Goal: Entertainment & Leisure: Consume media (video, audio)

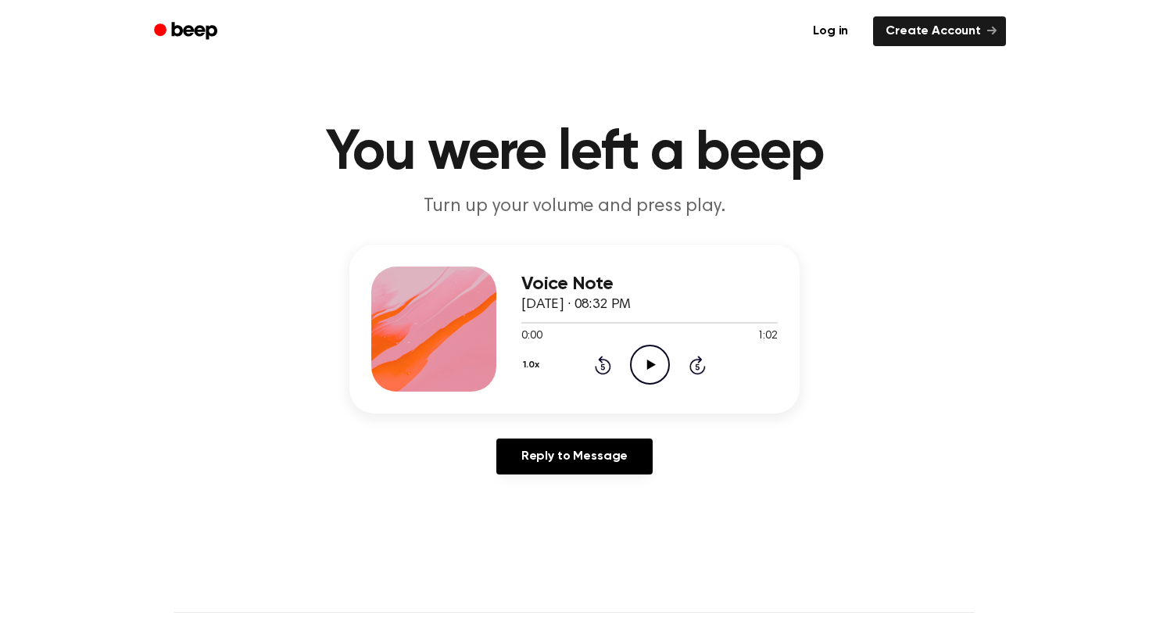
click at [653, 363] on icon "Play Audio" at bounding box center [650, 365] width 40 height 40
click at [640, 360] on icon "Pause Audio" at bounding box center [650, 365] width 40 height 40
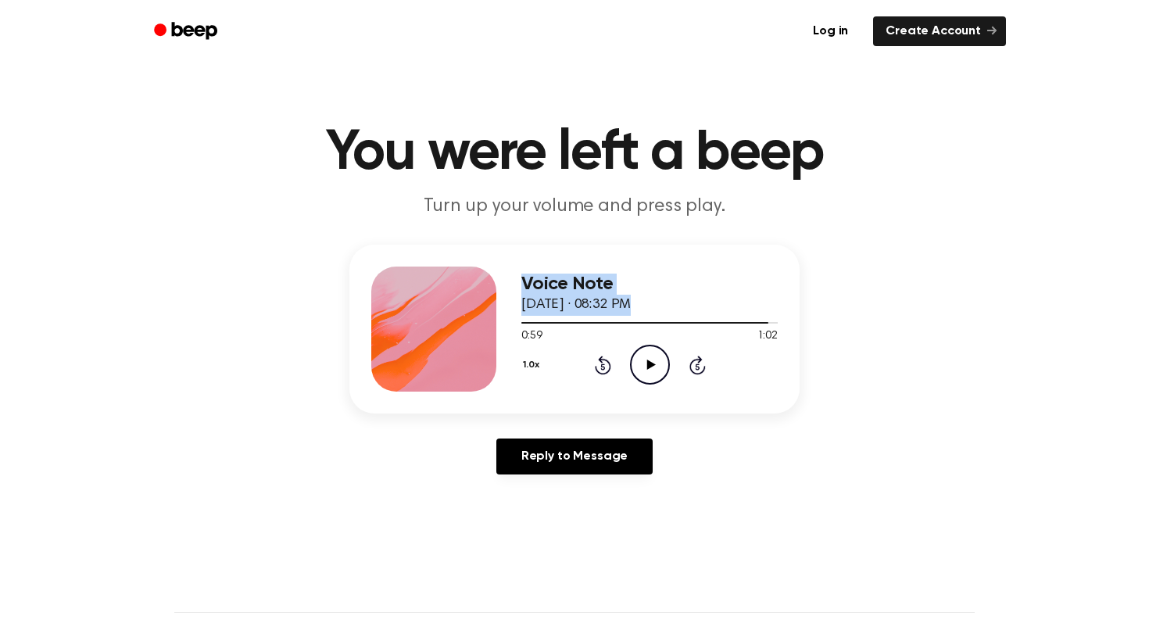
drag, startPoint x: 613, startPoint y: 321, endPoint x: 421, endPoint y: 348, distance: 193.5
click at [421, 348] on div "Voice Note [DATE] · 08:32 PM 0:59 1:02 Your browser does not support the [objec…" at bounding box center [575, 329] width 450 height 169
drag, startPoint x: 763, startPoint y: 324, endPoint x: 642, endPoint y: 325, distance: 121.2
click at [642, 325] on div at bounding box center [650, 322] width 256 height 13
click at [597, 325] on div at bounding box center [650, 322] width 256 height 13
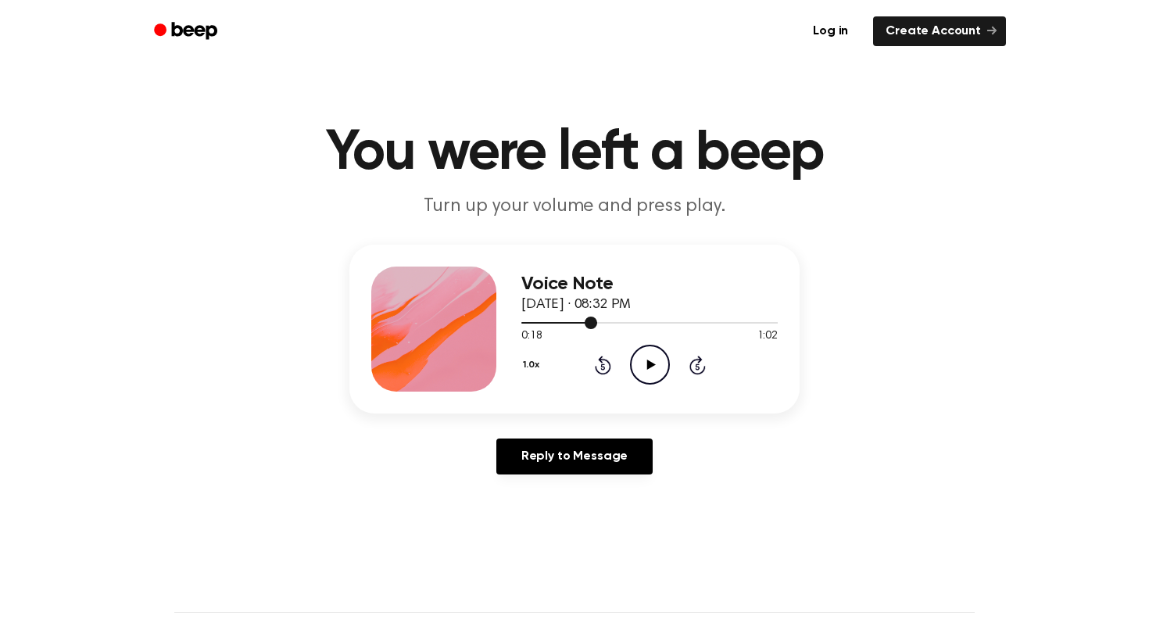
click at [560, 321] on div at bounding box center [650, 322] width 256 height 13
click at [525, 323] on div at bounding box center [541, 323] width 38 height 2
click at [674, 325] on div at bounding box center [650, 322] width 256 height 13
click at [561, 325] on div at bounding box center [650, 322] width 256 height 13
click at [673, 321] on div at bounding box center [650, 322] width 256 height 13
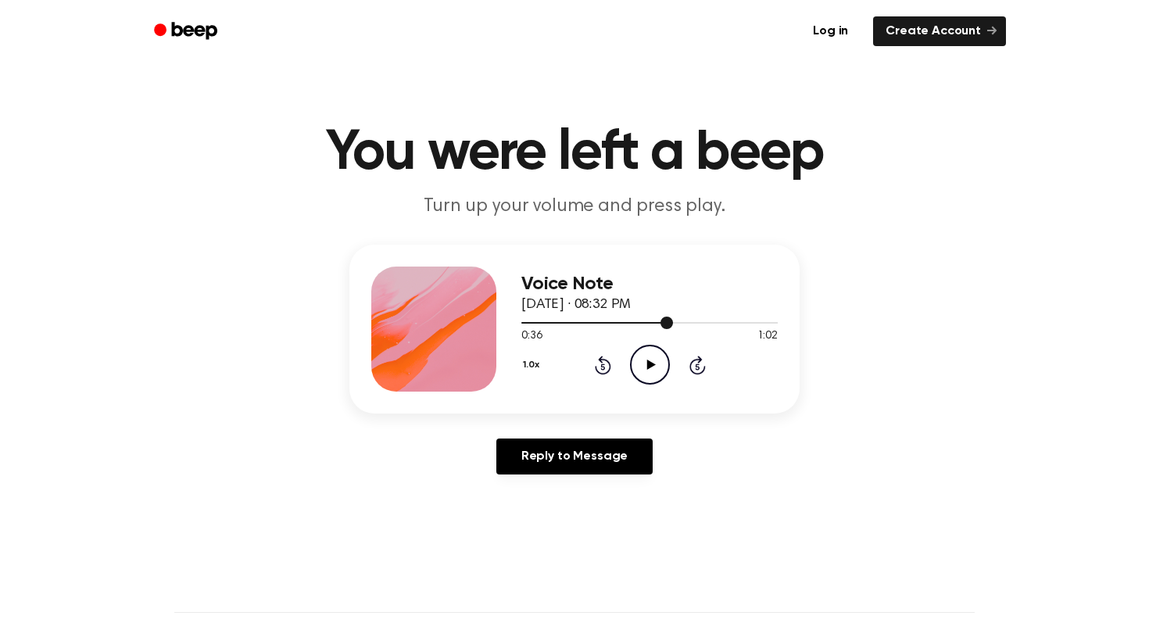
click at [619, 322] on div at bounding box center [598, 323] width 152 height 2
click at [680, 322] on div at bounding box center [650, 323] width 256 height 2
click at [645, 322] on div at bounding box center [601, 323] width 159 height 2
click at [665, 322] on div at bounding box center [650, 323] width 256 height 2
click at [654, 322] on span at bounding box center [658, 323] width 13 height 13
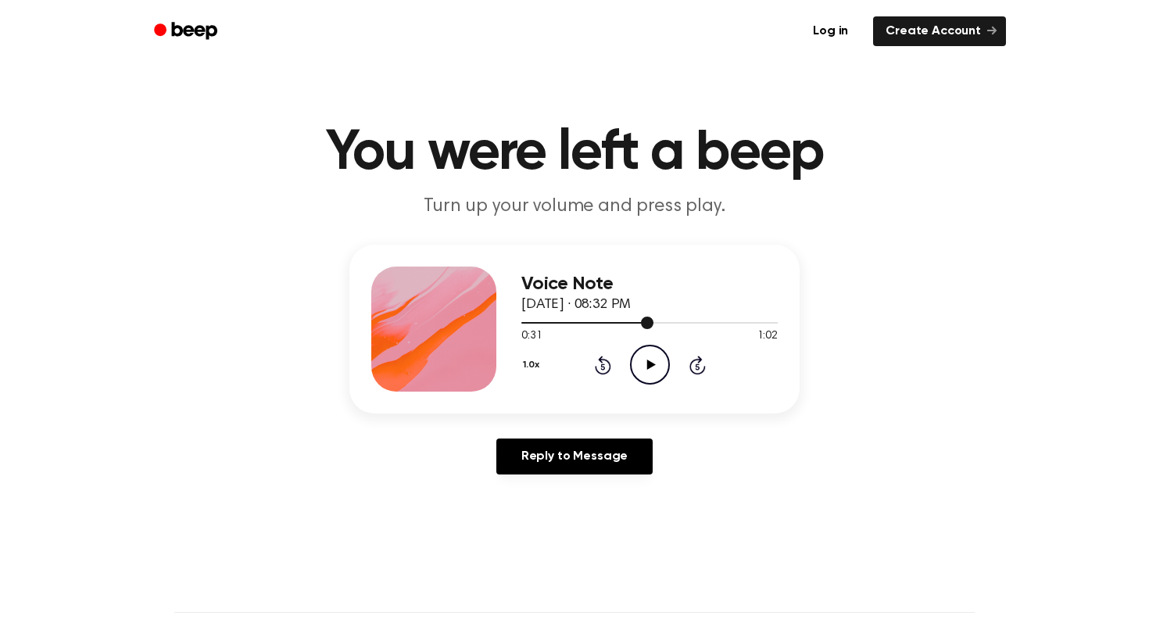
click at [651, 322] on span at bounding box center [647, 323] width 13 height 13
click at [651, 322] on div at bounding box center [650, 323] width 256 height 2
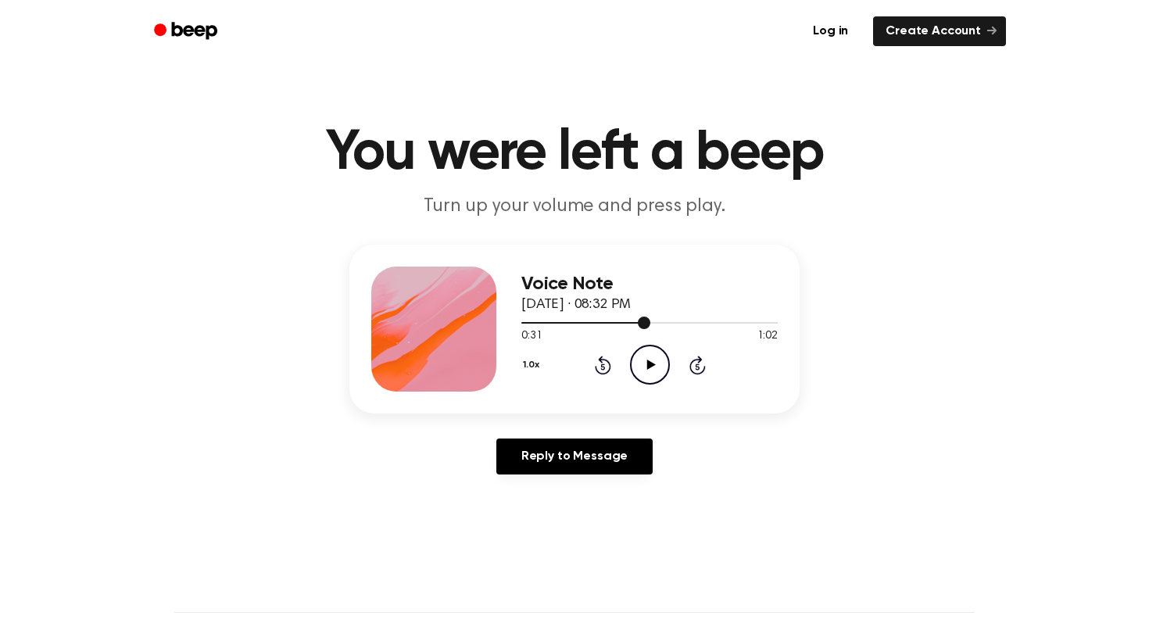
click at [651, 322] on div at bounding box center [650, 323] width 256 height 2
click at [779, 323] on div "Voice Note [DATE] · 08:32 PM 0:31 1:02 Your browser does not support the [objec…" at bounding box center [575, 329] width 450 height 169
click at [777, 323] on div at bounding box center [650, 323] width 256 height 2
drag, startPoint x: 776, startPoint y: 327, endPoint x: 791, endPoint y: 326, distance: 14.1
click at [791, 326] on div "Voice Note [DATE] · 08:32 PM 1:01 1:02 Your browser does not support the [objec…" at bounding box center [575, 329] width 450 height 169
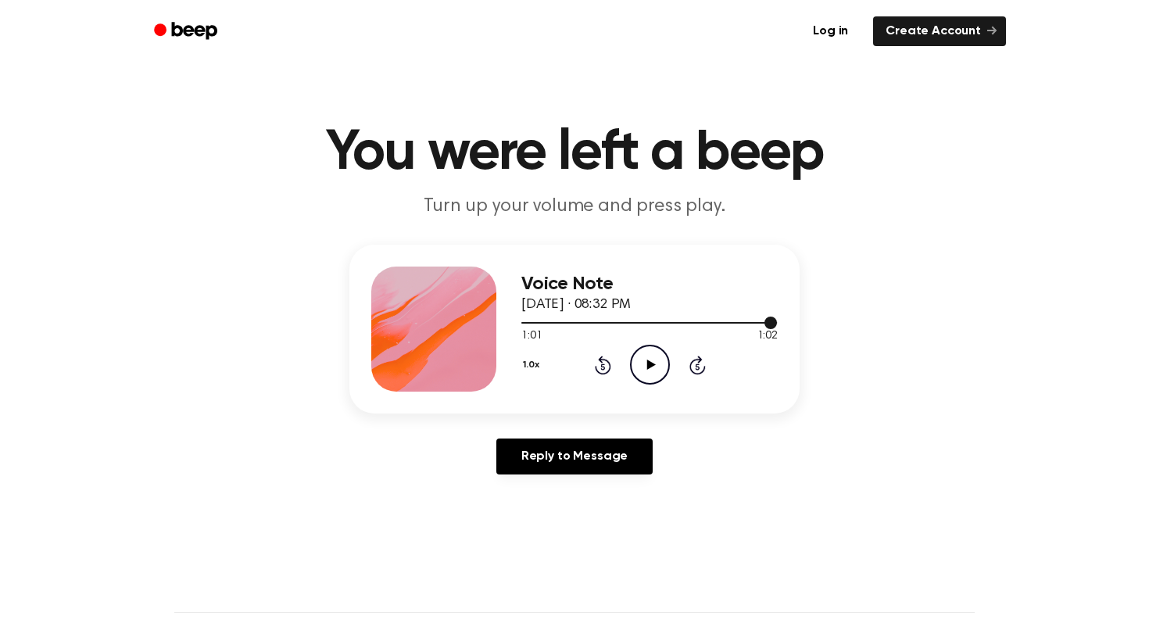
drag, startPoint x: 769, startPoint y: 321, endPoint x: 543, endPoint y: 317, distance: 226.0
click at [543, 317] on div at bounding box center [650, 322] width 256 height 13
click at [777, 324] on div at bounding box center [650, 322] width 256 height 13
click at [777, 325] on div at bounding box center [650, 322] width 256 height 13
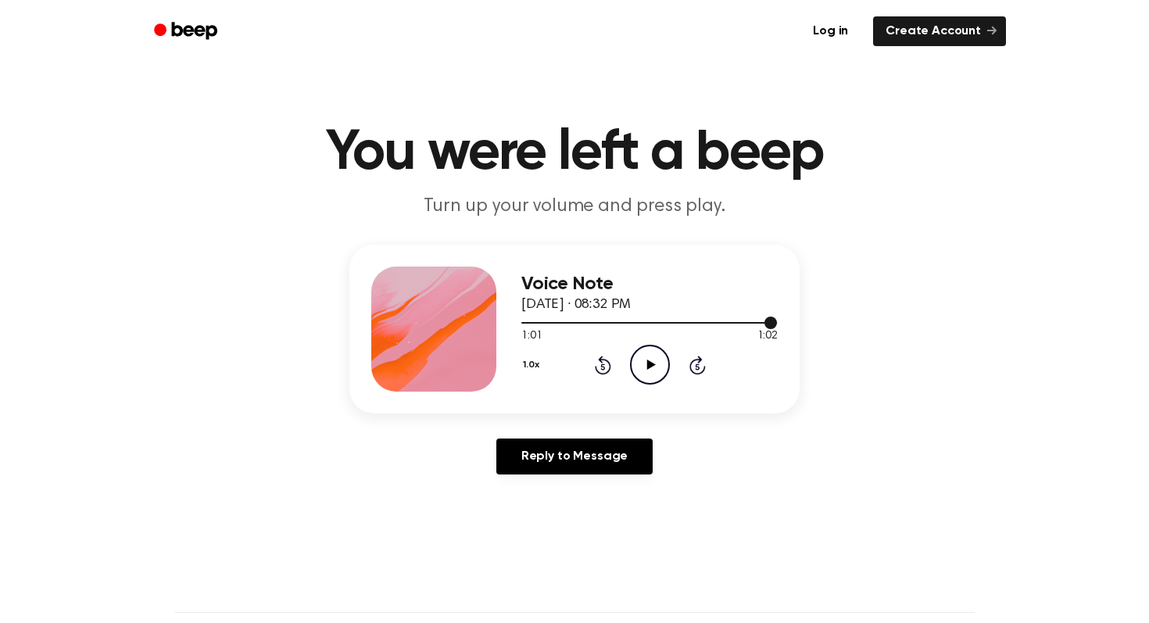
click at [777, 325] on div at bounding box center [650, 322] width 256 height 13
click at [527, 321] on div at bounding box center [650, 322] width 256 height 13
click at [573, 324] on div at bounding box center [650, 322] width 256 height 13
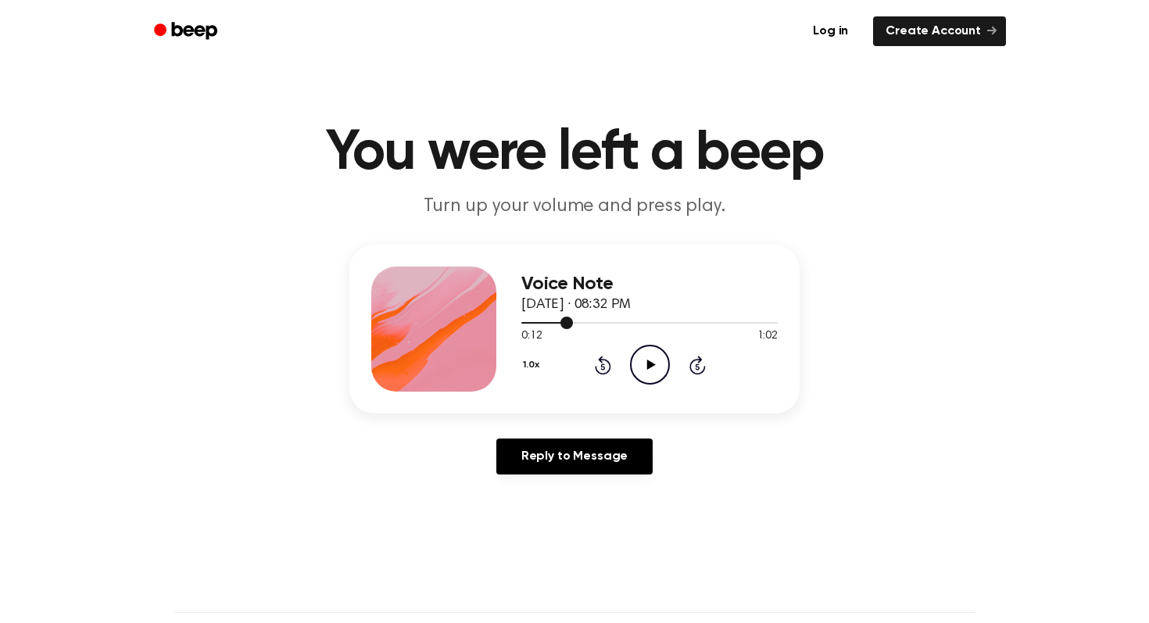
click at [635, 325] on div at bounding box center [650, 322] width 256 height 13
click at [664, 325] on div at bounding box center [650, 322] width 256 height 13
click at [561, 325] on div at bounding box center [650, 322] width 256 height 13
click at [628, 325] on div at bounding box center [650, 322] width 256 height 13
click at [697, 325] on div at bounding box center [650, 322] width 256 height 13
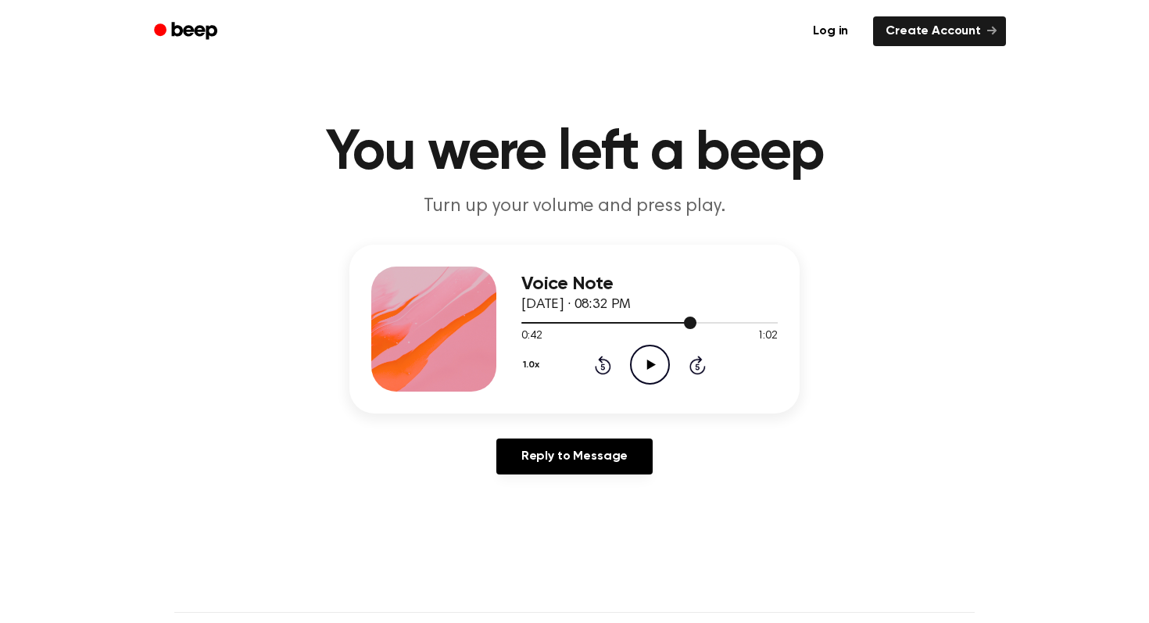
click at [611, 325] on div at bounding box center [650, 322] width 256 height 13
click at [696, 325] on div at bounding box center [650, 322] width 256 height 13
drag, startPoint x: 589, startPoint y: 321, endPoint x: 611, endPoint y: 321, distance: 21.9
click at [589, 321] on div at bounding box center [650, 322] width 256 height 13
click at [695, 325] on div at bounding box center [650, 322] width 256 height 13
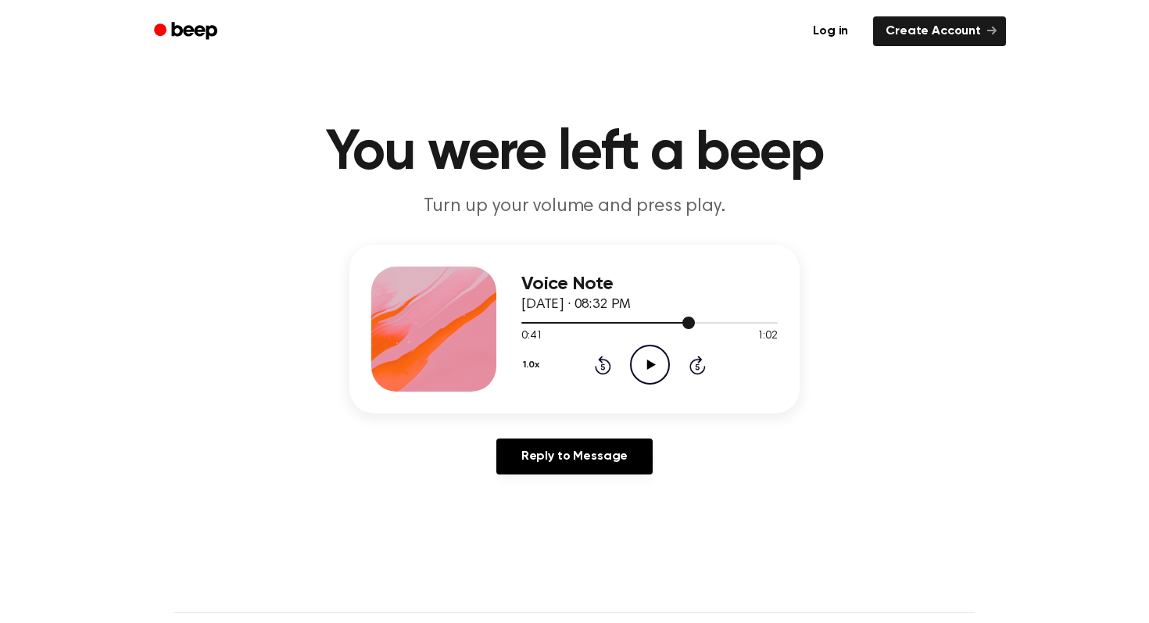
click at [597, 320] on div at bounding box center [650, 322] width 256 height 13
click at [683, 328] on div at bounding box center [650, 322] width 256 height 13
click at [633, 319] on div at bounding box center [650, 322] width 256 height 13
click at [687, 335] on div "0:27 1:02" at bounding box center [650, 336] width 256 height 16
click at [703, 328] on div at bounding box center [650, 322] width 256 height 13
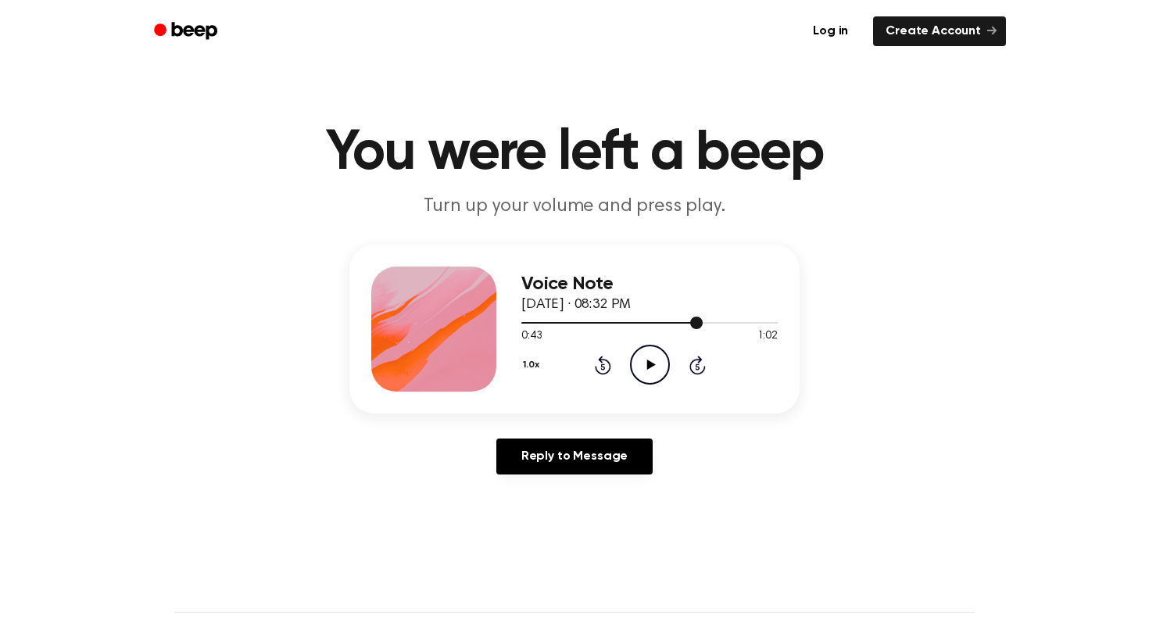
click at [579, 321] on div at bounding box center [650, 322] width 256 height 13
click at [652, 326] on div at bounding box center [650, 322] width 256 height 13
click at [610, 326] on div at bounding box center [650, 322] width 256 height 13
click at [633, 328] on div at bounding box center [650, 322] width 256 height 13
click at [608, 328] on div at bounding box center [650, 322] width 256 height 13
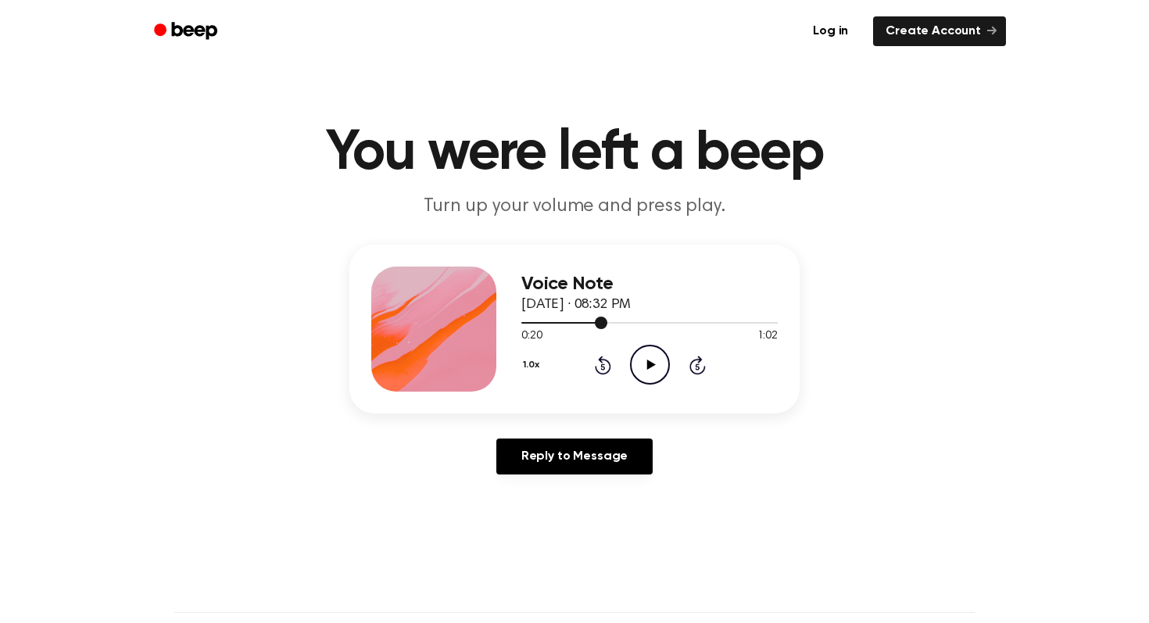
click at [625, 325] on div at bounding box center [650, 322] width 256 height 13
click at [610, 324] on div at bounding box center [650, 322] width 256 height 13
click at [632, 325] on div at bounding box center [650, 322] width 256 height 13
click at [619, 322] on span at bounding box center [625, 323] width 13 height 13
click at [633, 324] on div at bounding box center [650, 322] width 256 height 13
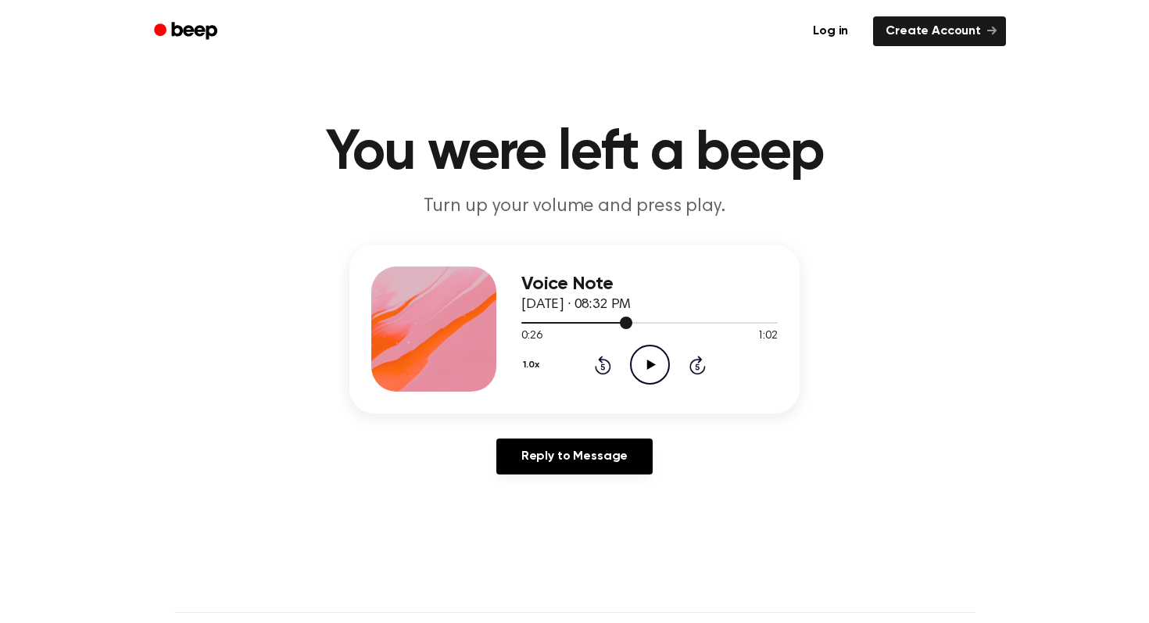
click at [627, 324] on span at bounding box center [626, 323] width 13 height 13
click at [626, 323] on span at bounding box center [621, 323] width 13 height 13
click at [650, 323] on div at bounding box center [650, 323] width 256 height 2
click at [609, 323] on div at bounding box center [586, 323] width 128 height 2
click at [607, 324] on span at bounding box center [603, 323] width 13 height 13
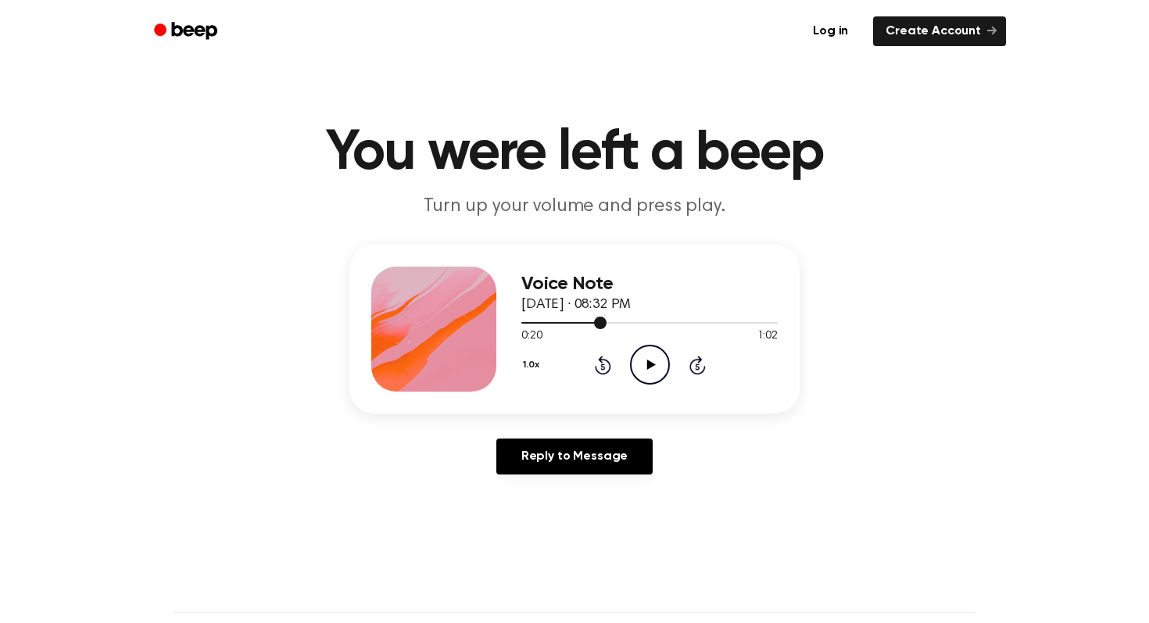
click at [608, 324] on div at bounding box center [650, 322] width 256 height 13
click at [610, 324] on div at bounding box center [650, 322] width 256 height 13
click at [613, 324] on div at bounding box center [650, 322] width 256 height 13
click at [619, 324] on div at bounding box center [650, 322] width 256 height 13
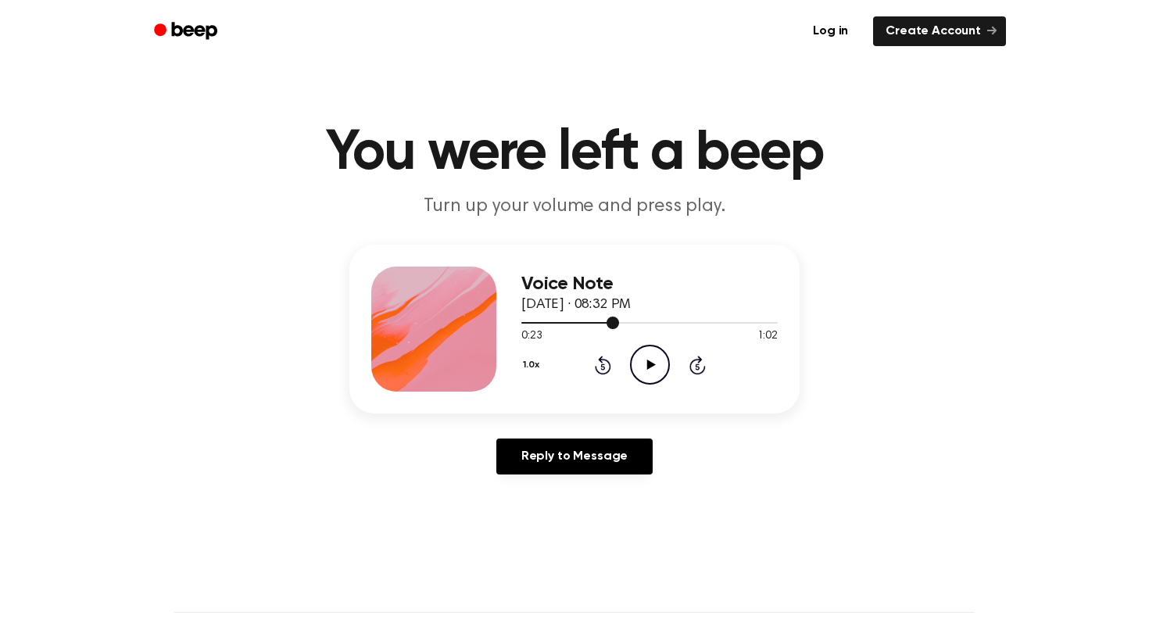
click at [626, 325] on div at bounding box center [650, 322] width 256 height 13
drag, startPoint x: 583, startPoint y: 326, endPoint x: 313, endPoint y: 372, distance: 274.5
click at [313, 372] on div "Voice Note [DATE] · 08:32 PM 0:25 1:02 Your browser does not support the [objec…" at bounding box center [575, 366] width 1112 height 242
click at [520, 327] on div "Voice Note [DATE] · 08:32 PM 0:25 1:02 Your browser does not support the [objec…" at bounding box center [575, 329] width 450 height 169
click at [522, 326] on div at bounding box center [650, 322] width 256 height 13
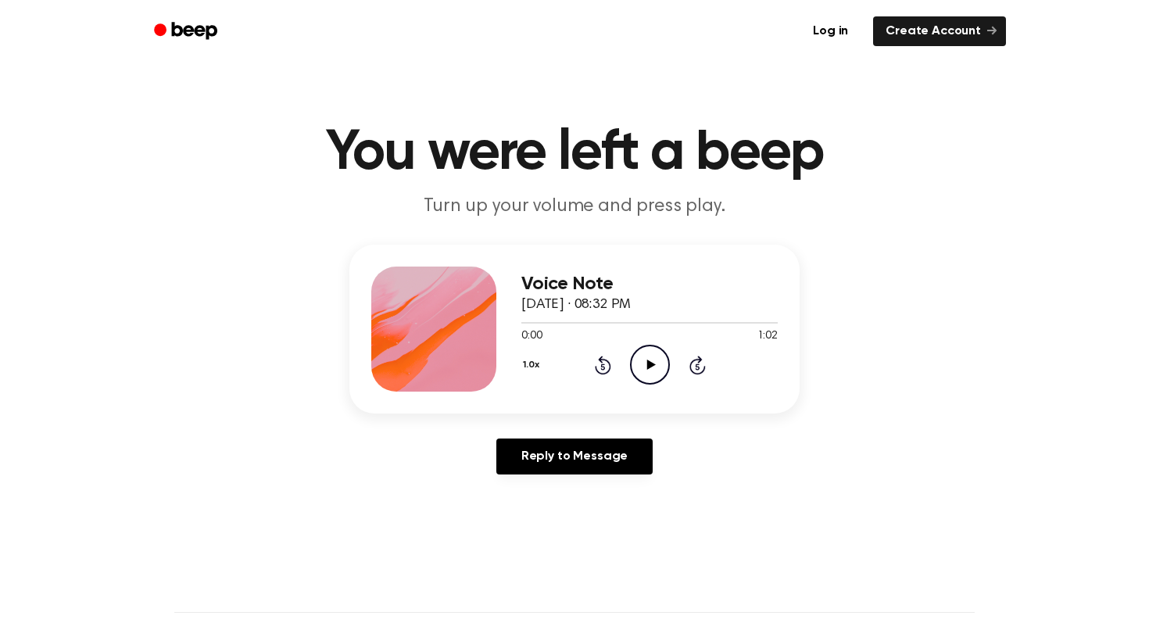
click at [655, 355] on icon "Play Audio" at bounding box center [650, 365] width 40 height 40
